Goal: Transaction & Acquisition: Purchase product/service

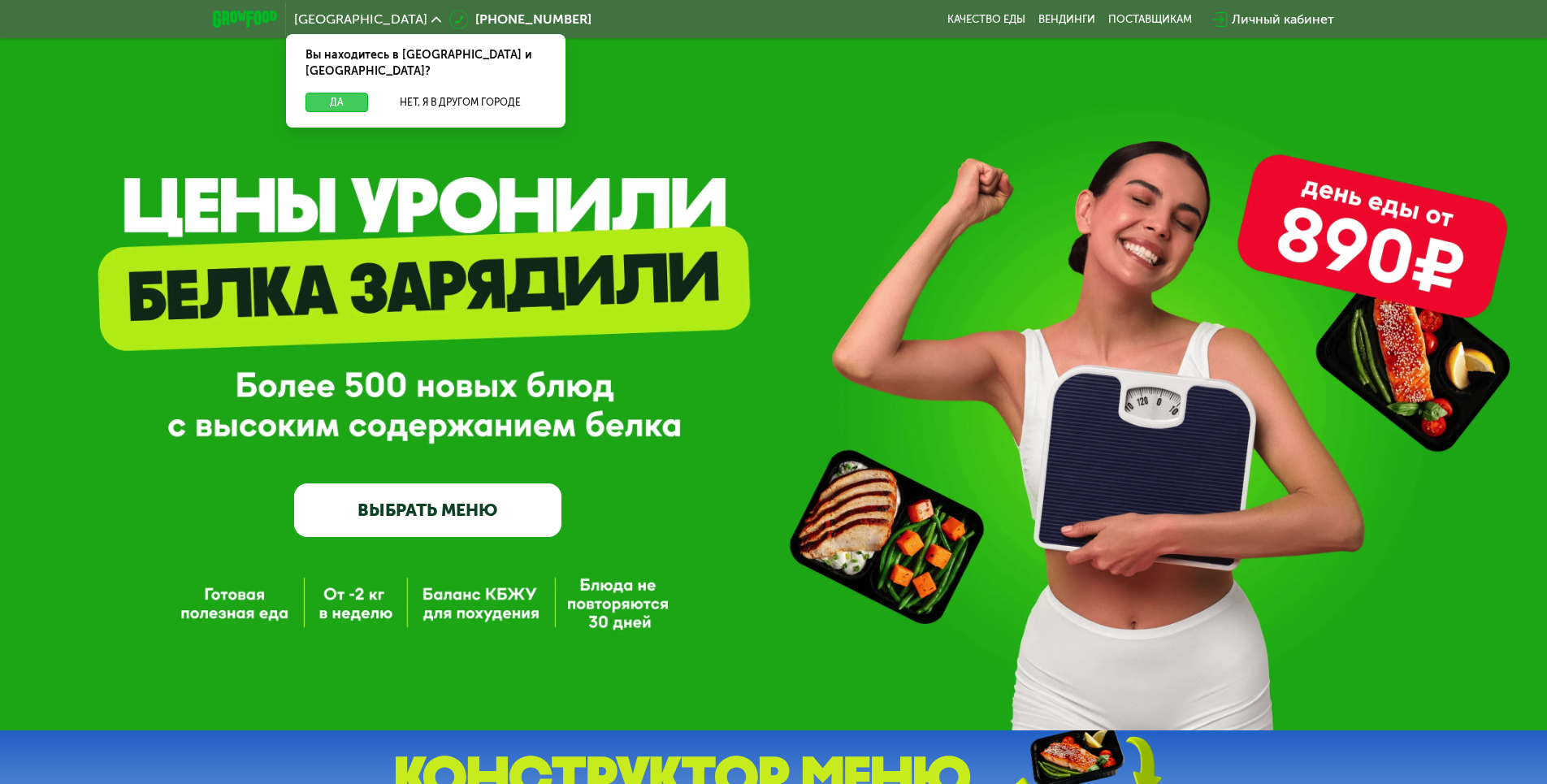
click at [330, 93] on button "Да" at bounding box center [337, 102] width 63 height 19
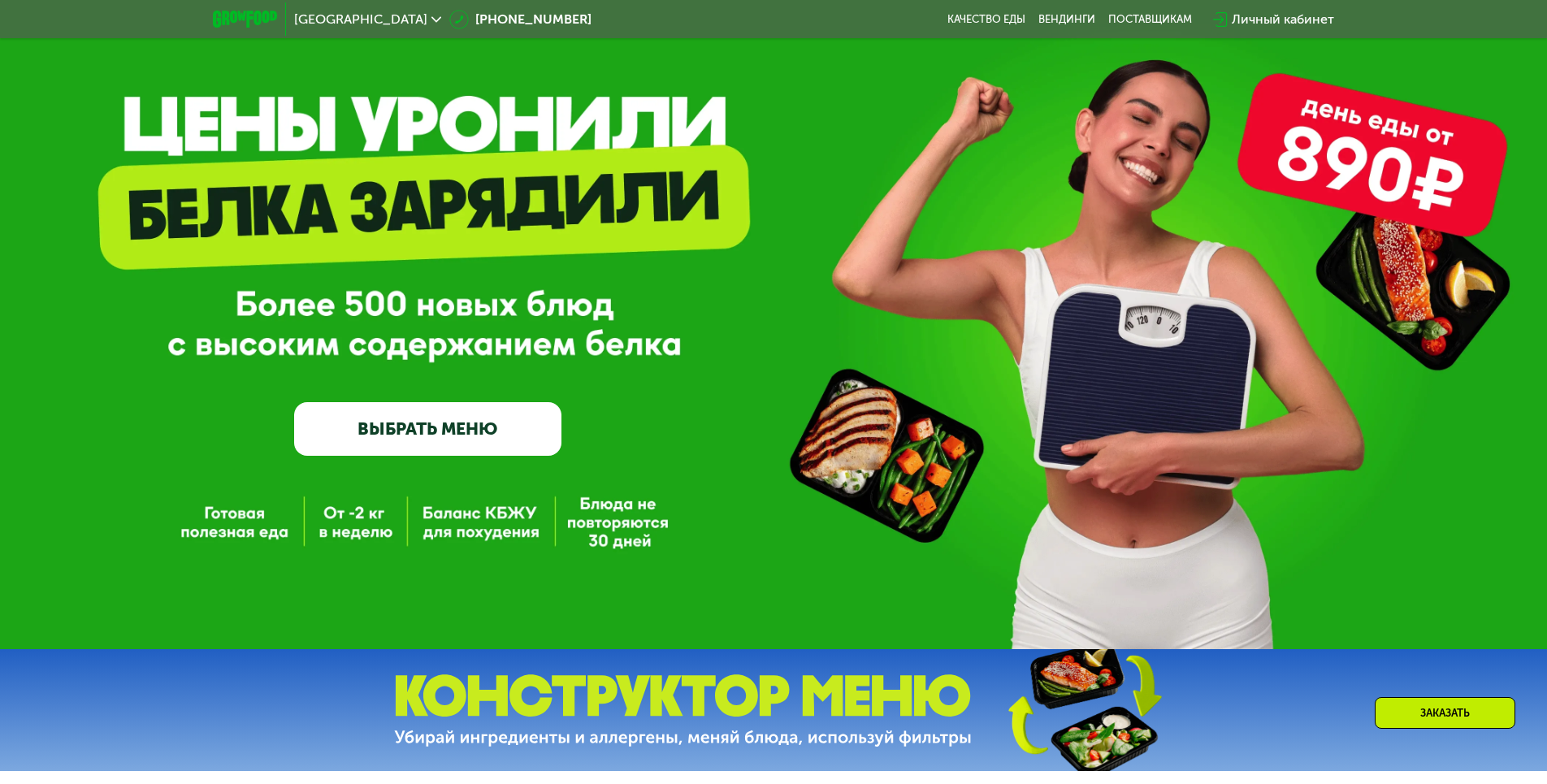
scroll to position [162, 0]
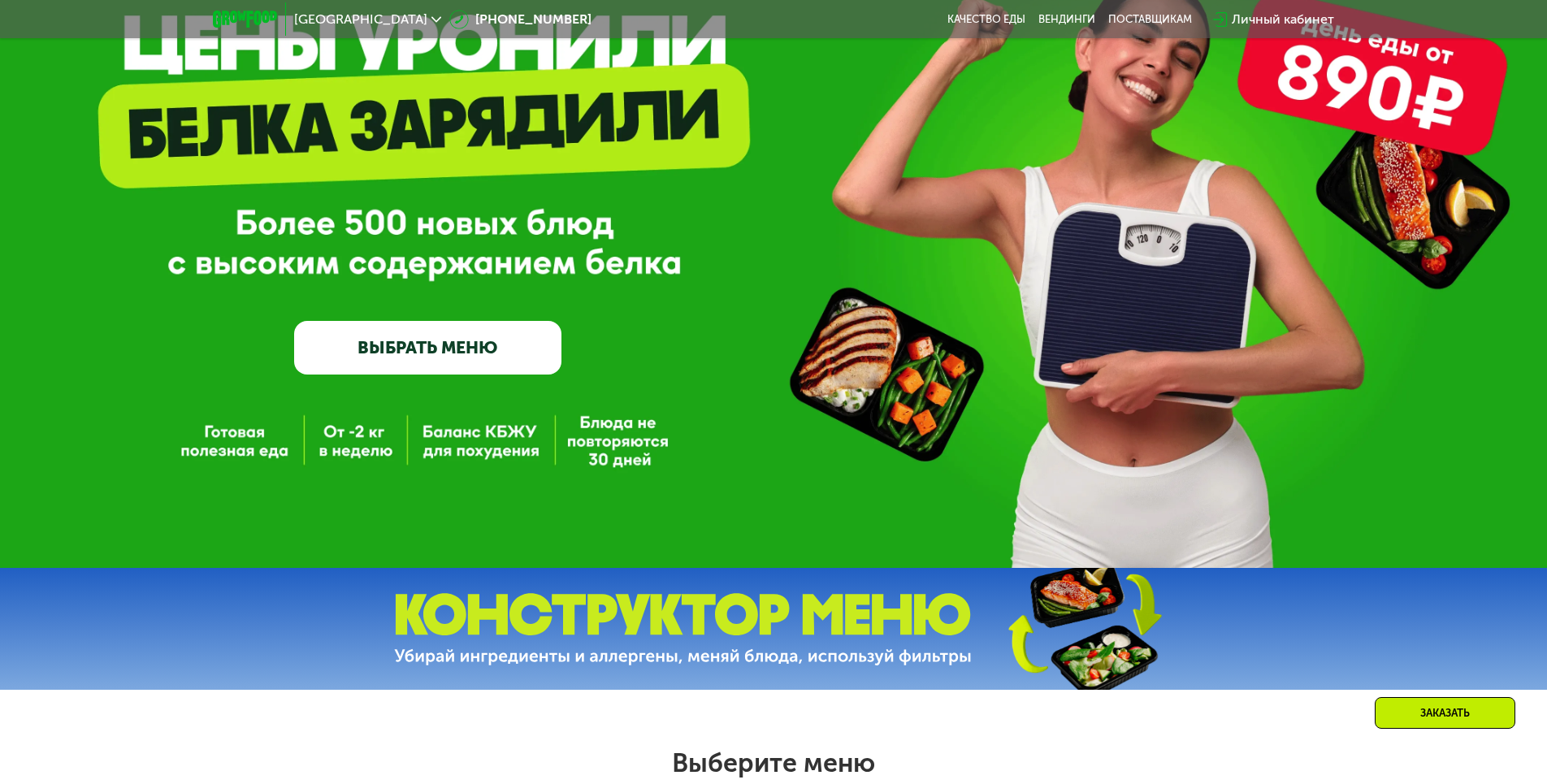
click at [410, 355] on link "ВЫБРАТЬ МЕНЮ" at bounding box center [427, 348] width 267 height 54
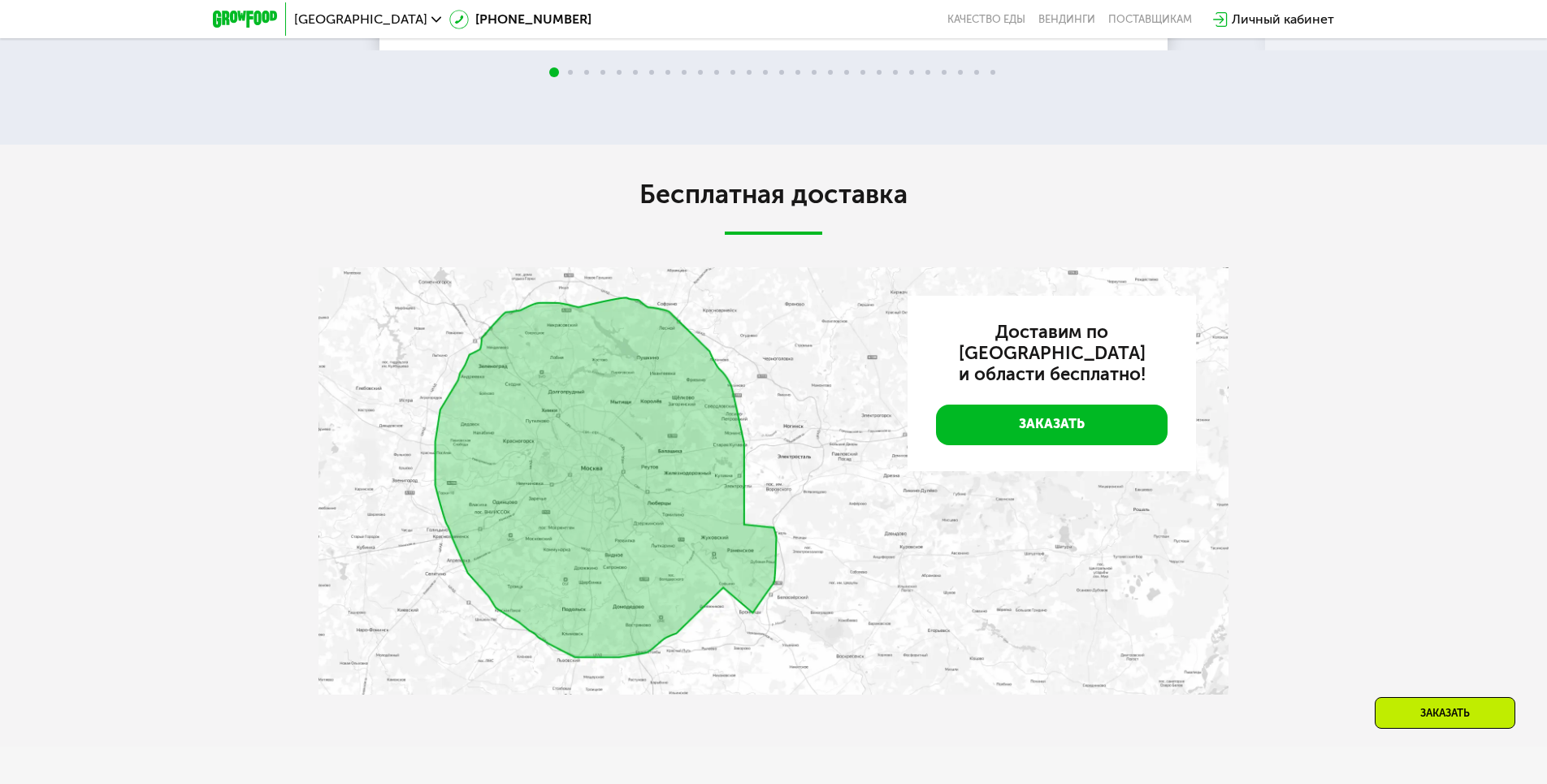
scroll to position [3476, 0]
